Goal: Task Accomplishment & Management: Manage account settings

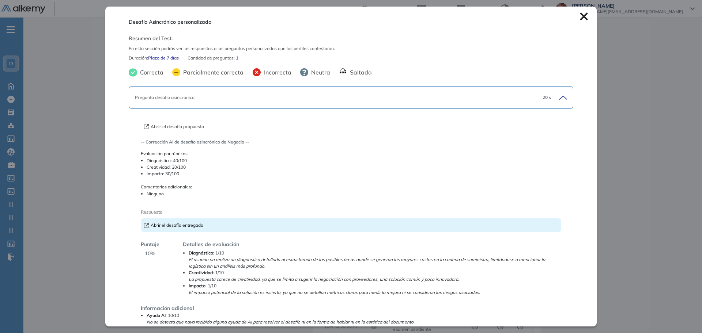
click at [577, 12] on div "Desafío Asincrónico personalizado Resumen del Test: En esta sección podrás ver …" at bounding box center [350, 167] width 491 height 320
click at [580, 19] on icon at bounding box center [584, 16] width 8 height 8
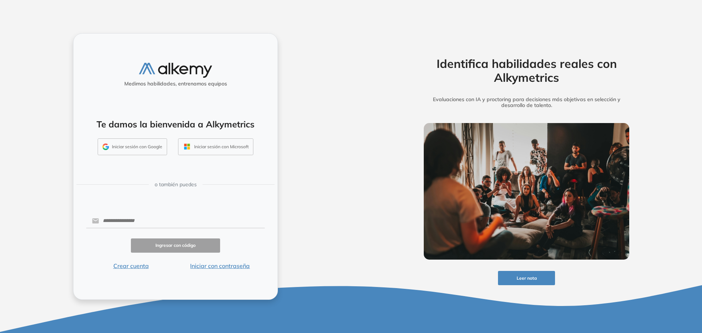
click at [288, 19] on div "Medimos habilidades, entrenamos equipos Te damos la bienvenida a Alkymetrics In…" at bounding box center [175, 166] width 351 height 333
click at [235, 269] on button "Iniciar con contraseña" at bounding box center [219, 266] width 89 height 9
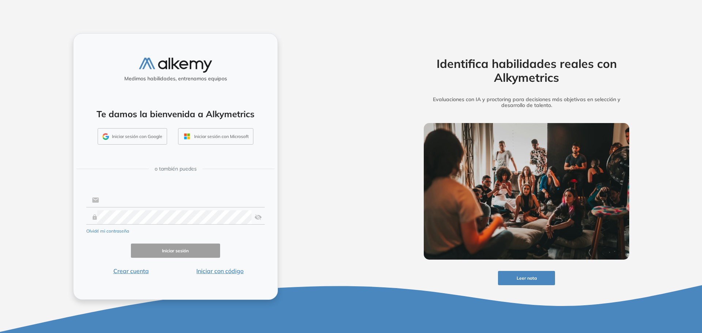
type input "**********"
click at [146, 199] on input "**********" at bounding box center [182, 200] width 166 height 14
click at [189, 256] on button "Iniciar sesión" at bounding box center [175, 251] width 89 height 14
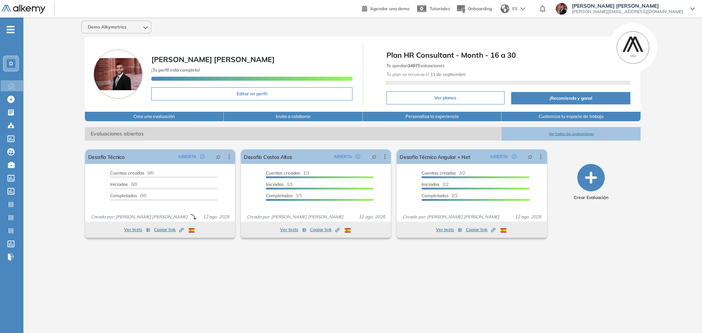
click at [15, 65] on div "D" at bounding box center [11, 63] width 9 height 9
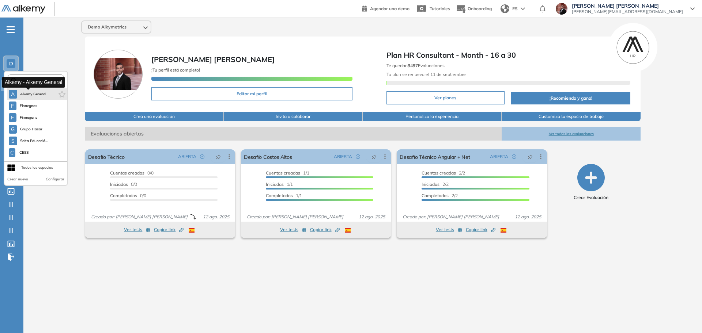
click at [37, 95] on span "Alkemy General" at bounding box center [33, 94] width 26 height 6
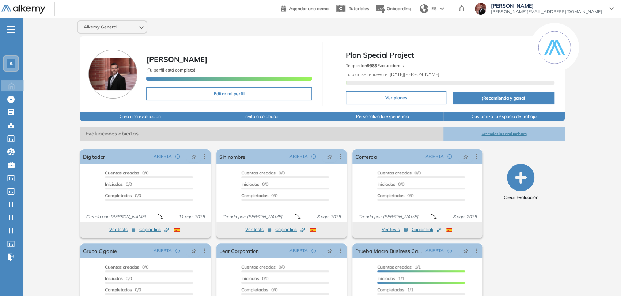
click at [594, 6] on span "Juan Manuel Ferreyra Maspero" at bounding box center [546, 6] width 111 height 6
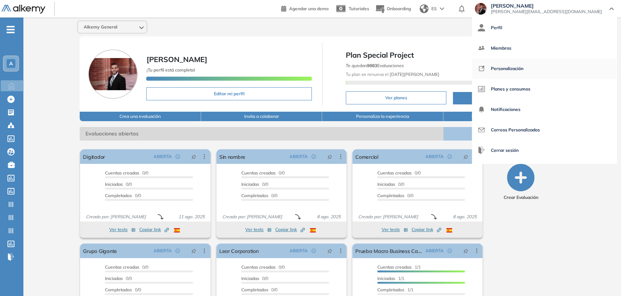
click at [523, 72] on span "Personalización" at bounding box center [507, 69] width 33 height 18
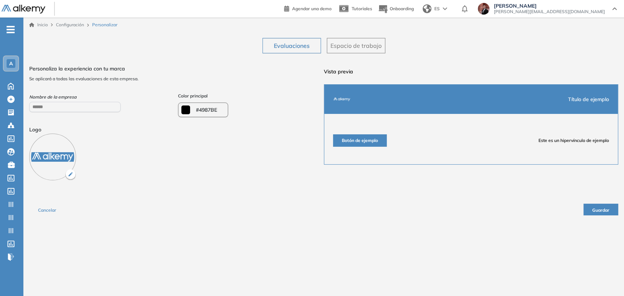
click at [502, 55] on div "Evaluaciones Espacio de trabajo ¿Quieres modificar el logo de la empresa? Al mo…" at bounding box center [323, 126] width 589 height 189
click at [362, 41] on button "Espacio de trabajo" at bounding box center [356, 45] width 58 height 15
